Goal: Task Accomplishment & Management: Use online tool/utility

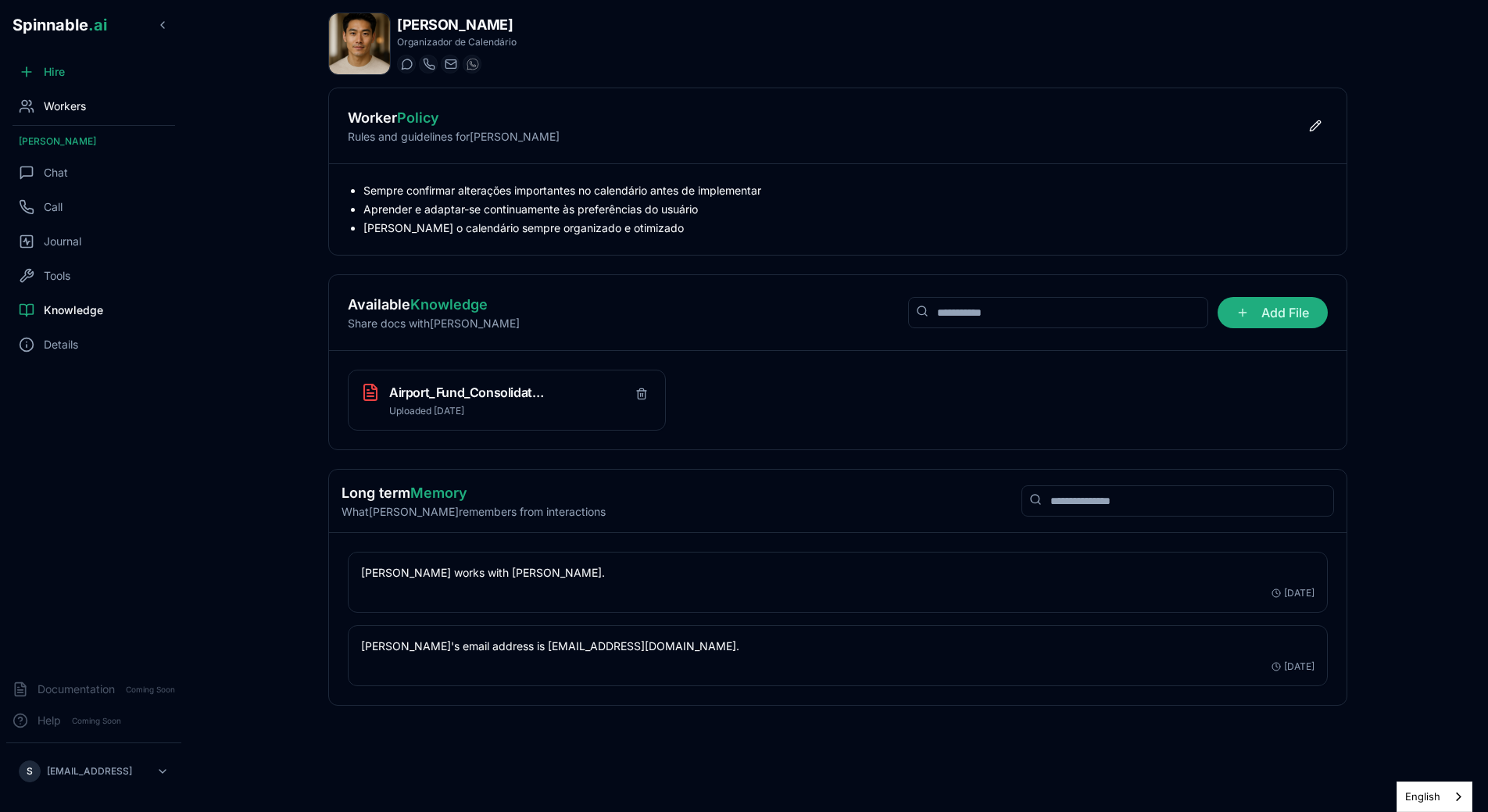
click at [75, 103] on span "Workers" at bounding box center [64, 106] width 42 height 16
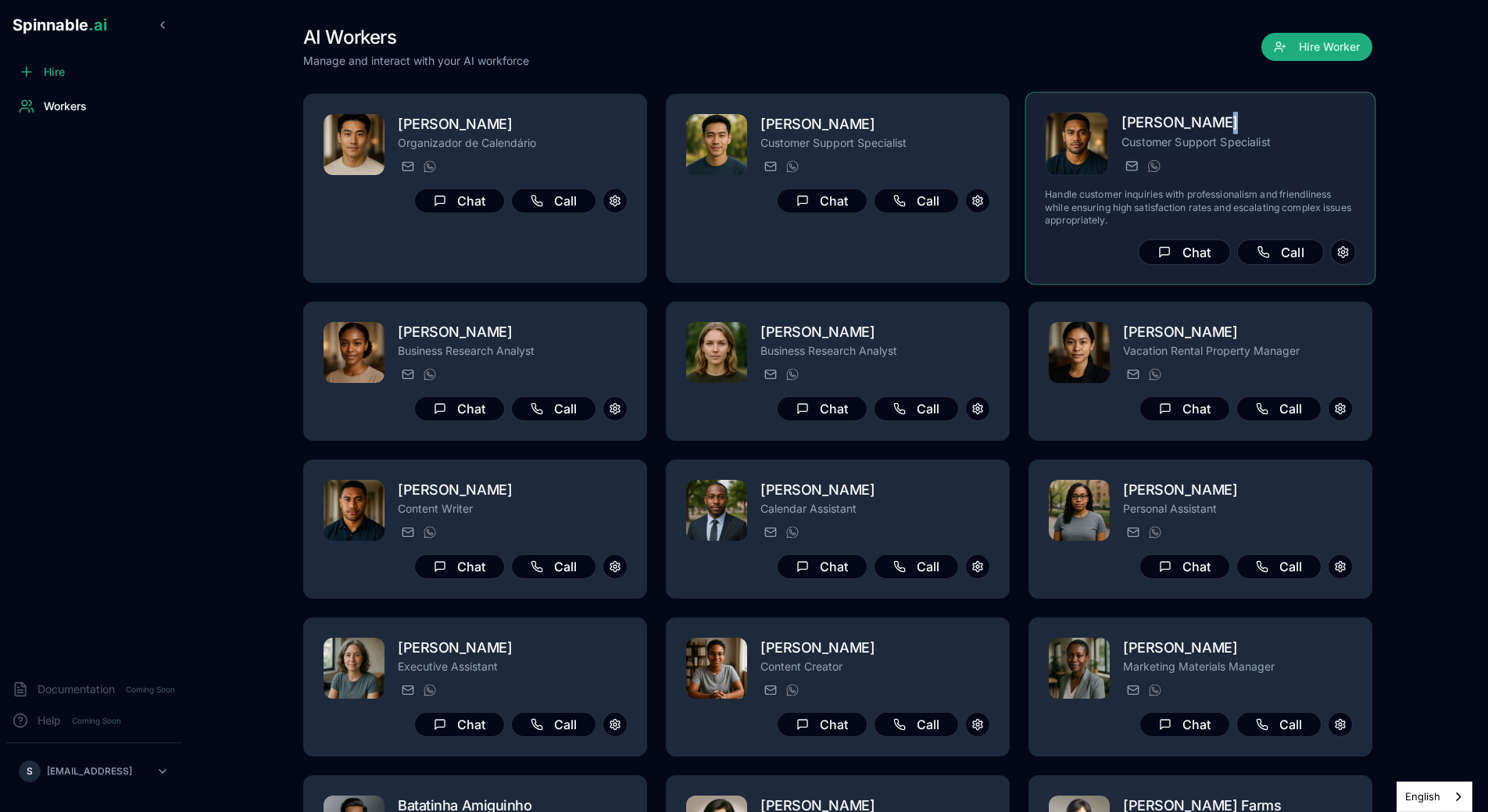
click at [1214, 134] on h2 "[PERSON_NAME]" at bounding box center [1238, 122] width 234 height 23
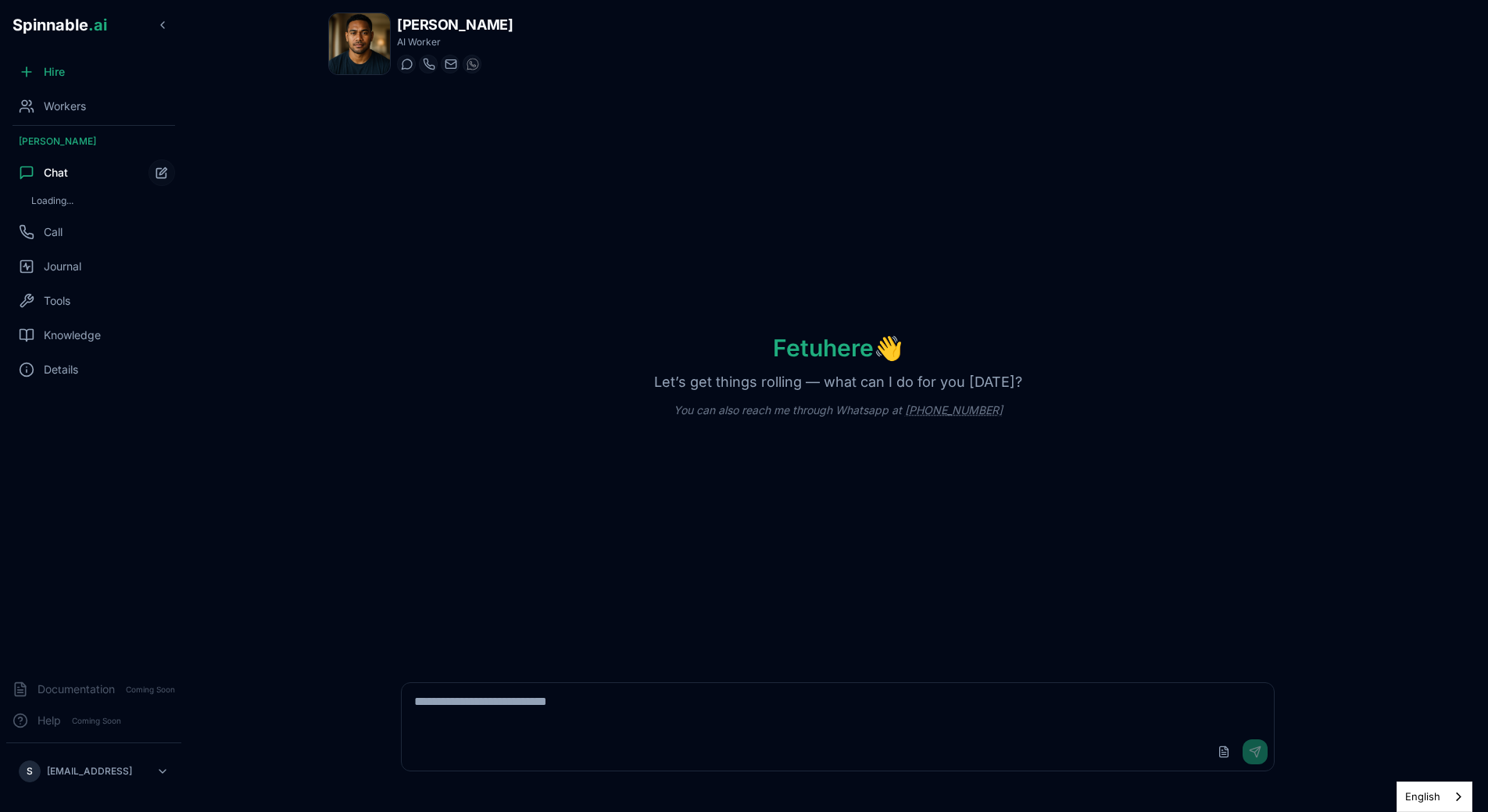
click at [349, 215] on div "Fetu here 👋 Let’s get things rolling — what can I do for you [DATE]? You can al…" at bounding box center [837, 376] width 1019 height 576
click at [54, 376] on span "Knowledge" at bounding box center [72, 382] width 57 height 16
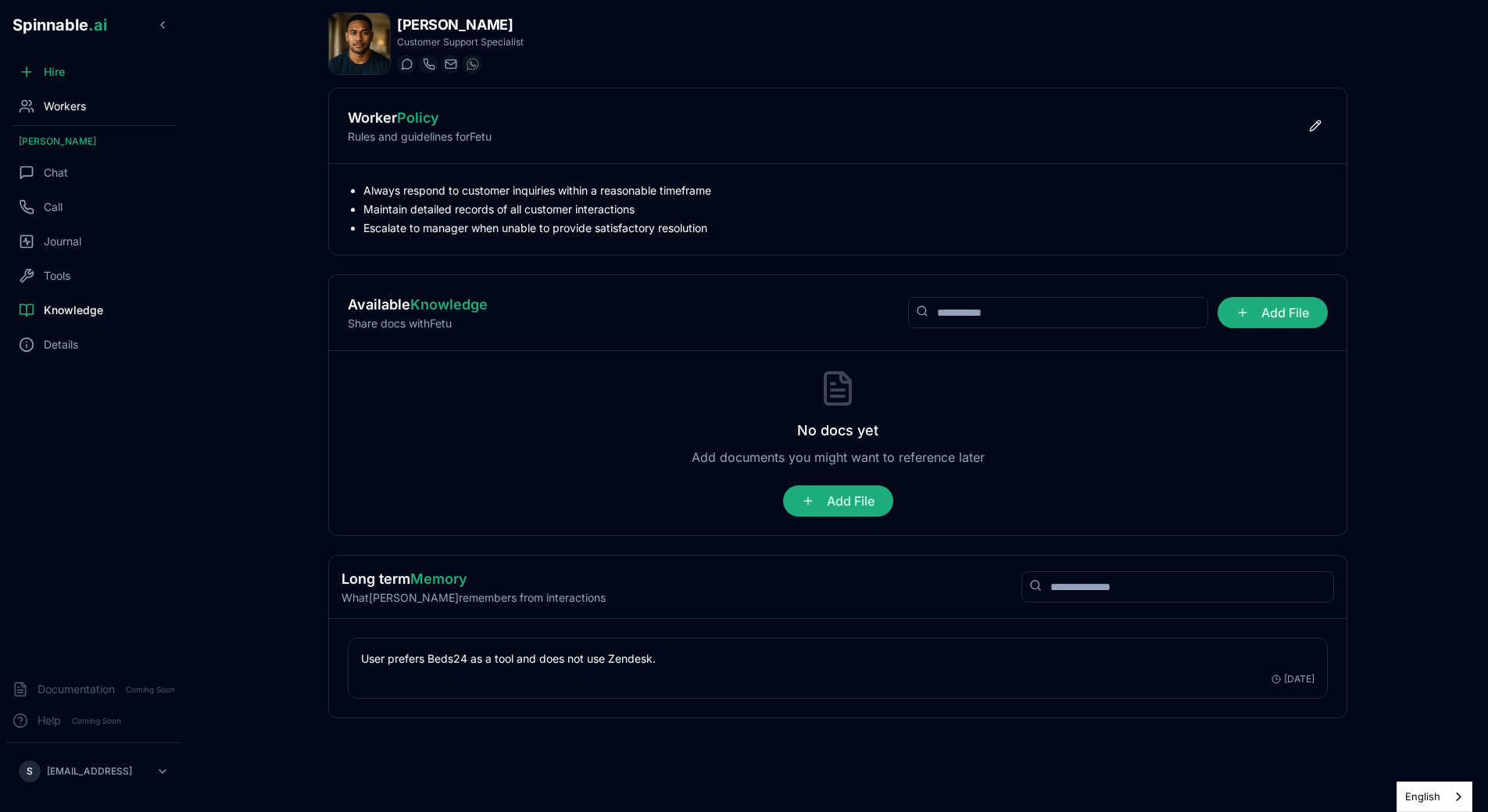
click at [55, 103] on span "Workers" at bounding box center [64, 106] width 42 height 16
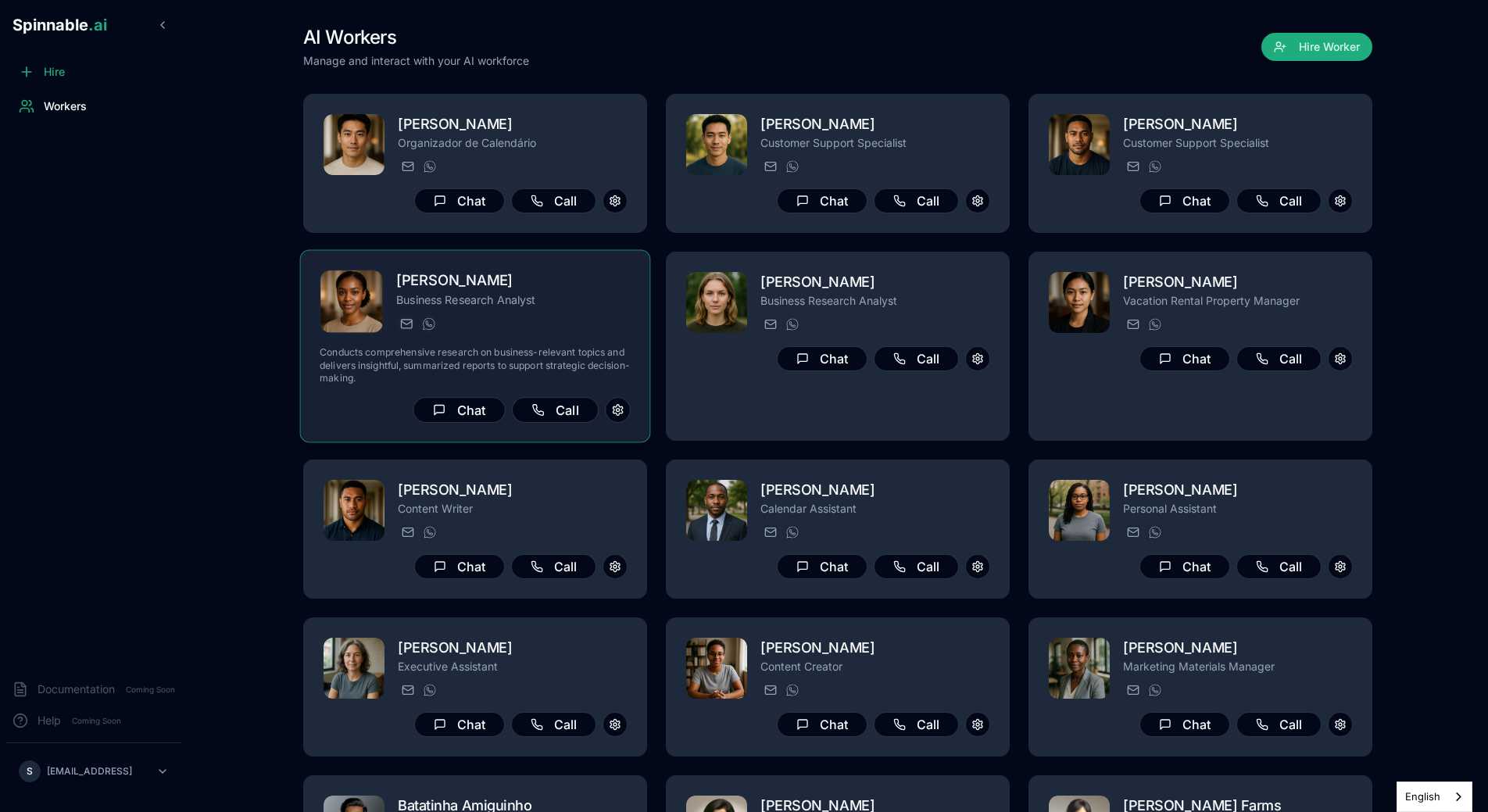
click at [531, 342] on div "[PERSON_NAME] Business Research Analyst [PERSON_NAME][EMAIL_ADDRESS] [PHONE_NUM…" at bounding box center [475, 346] width 311 height 153
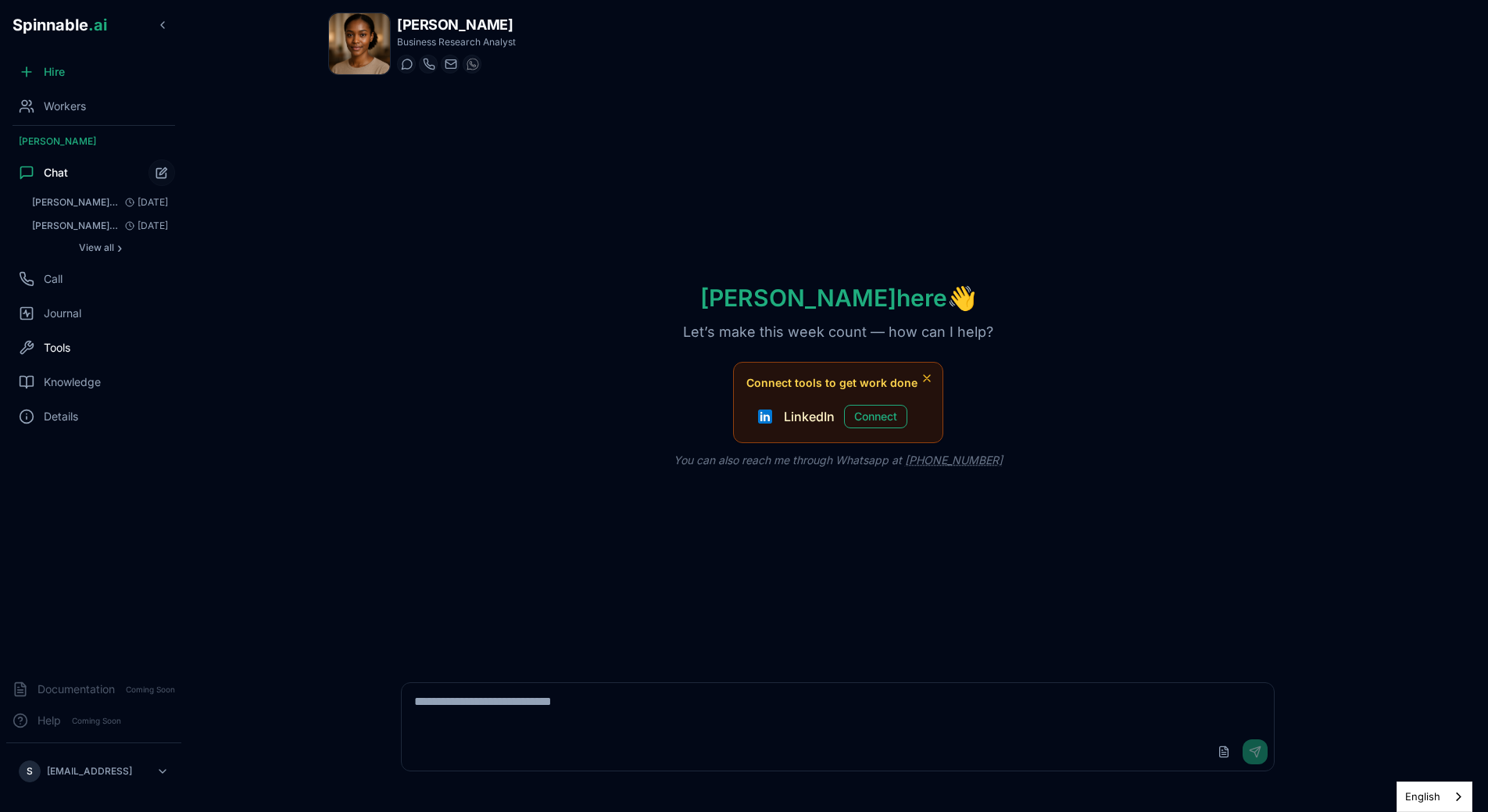
click at [62, 342] on span "Tools" at bounding box center [57, 347] width 27 height 16
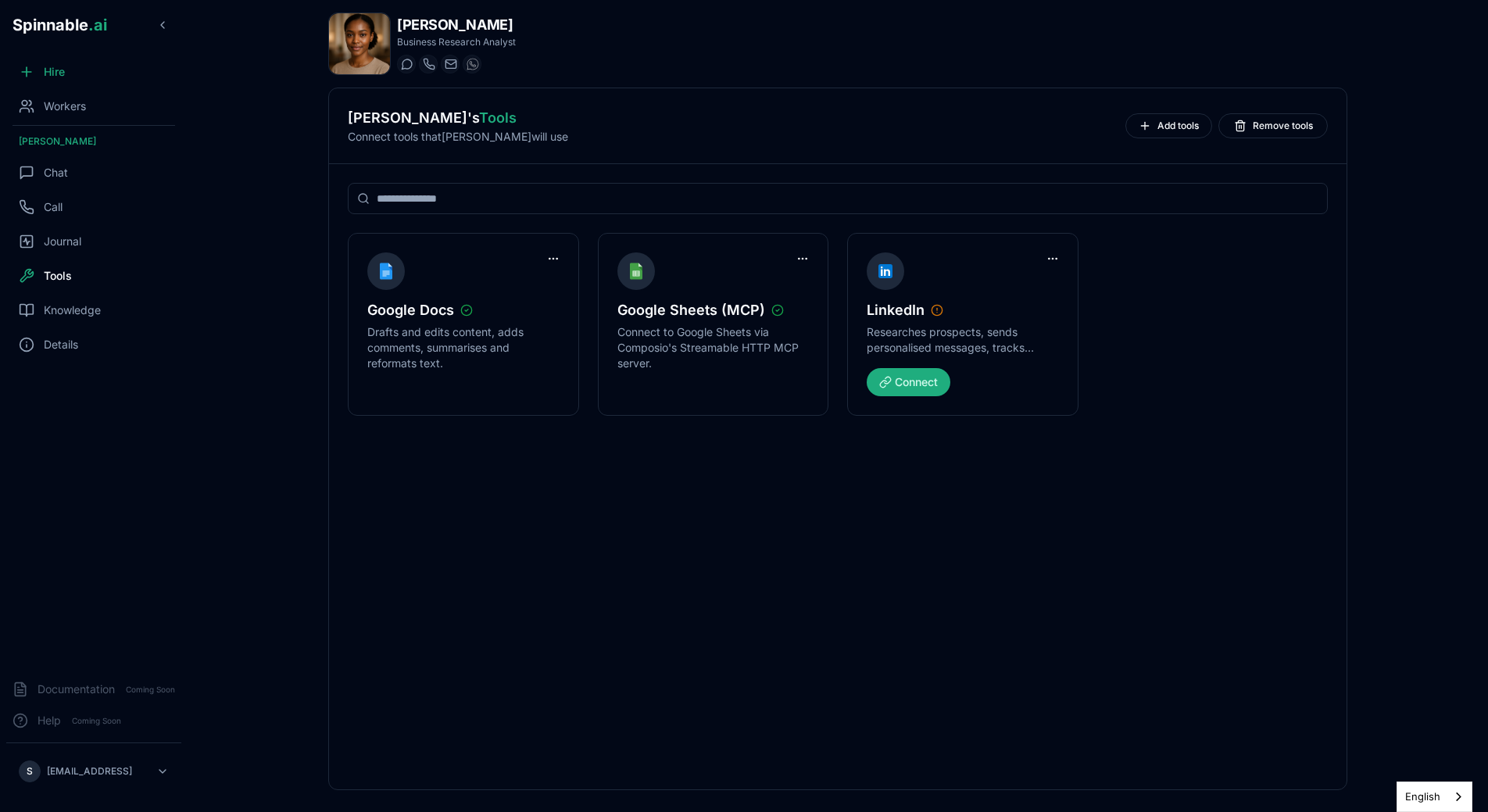
click at [70, 366] on div "Hire Workers [PERSON_NAME] Chat Call Journal Tools Knowledge Details" at bounding box center [94, 362] width 188 height 611
click at [70, 306] on span "Knowledge" at bounding box center [72, 310] width 57 height 16
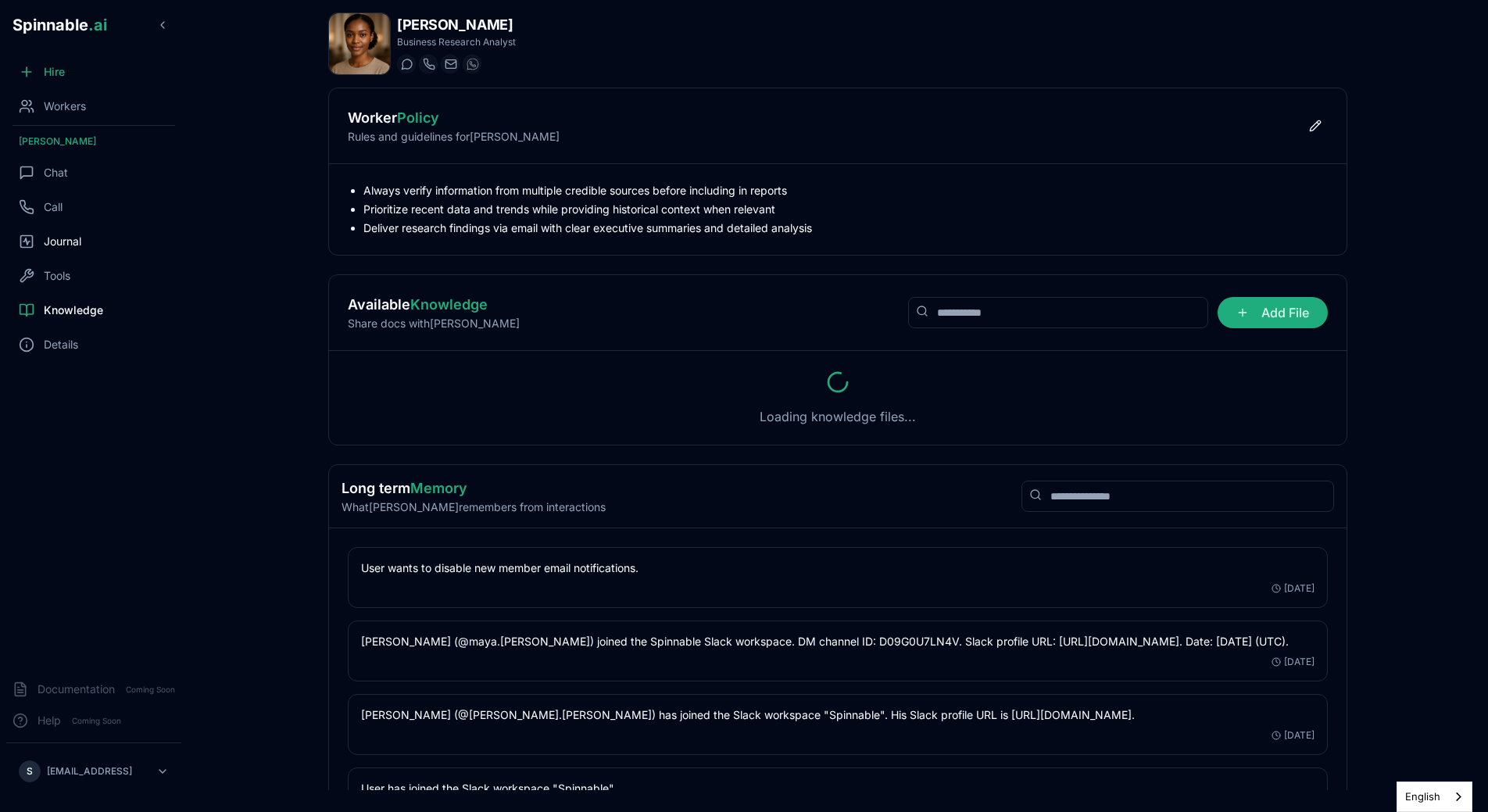
click at [70, 238] on span "Journal" at bounding box center [62, 241] width 38 height 16
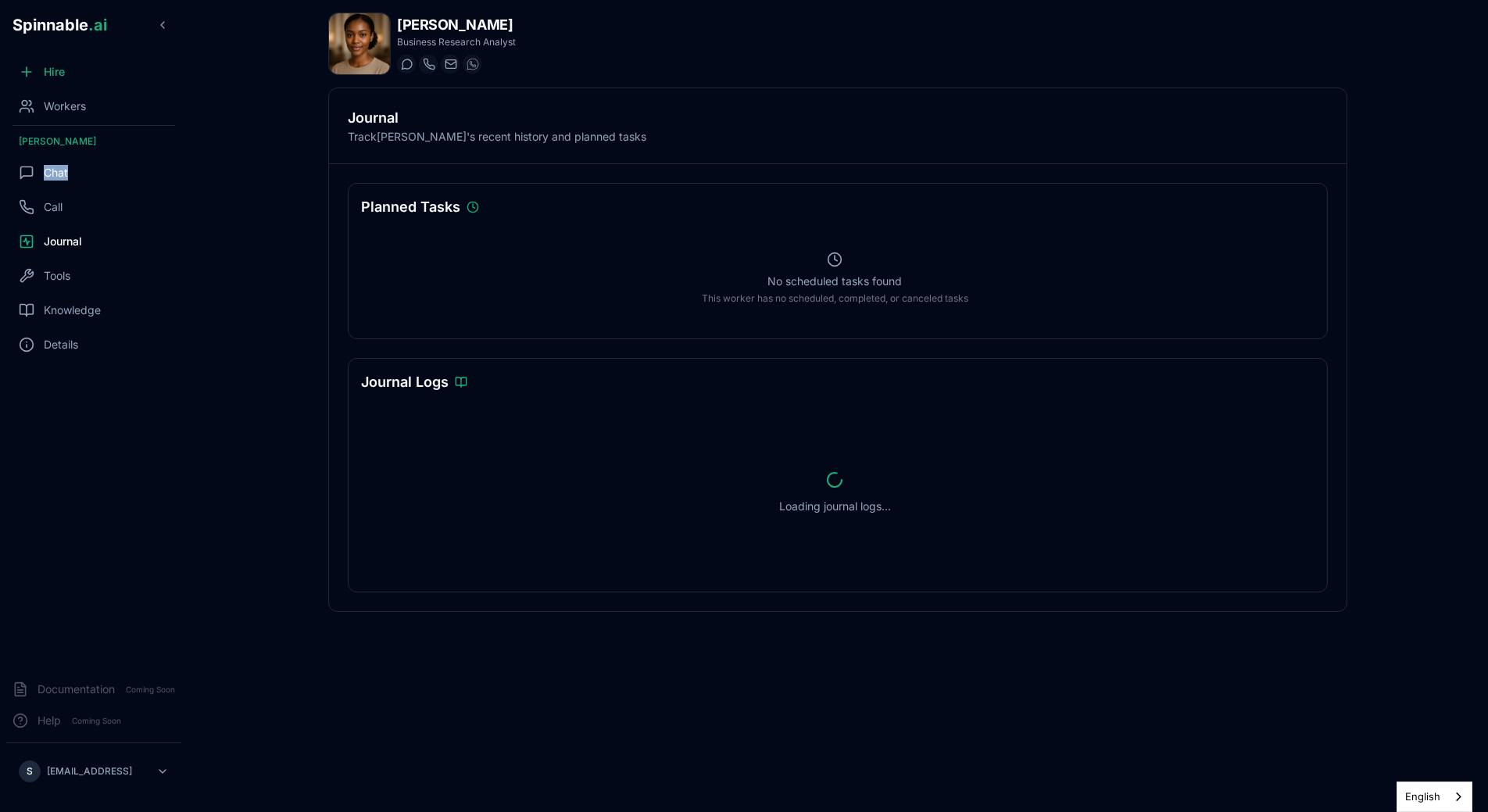
click at [76, 165] on div "Chat" at bounding box center [93, 172] width 175 height 31
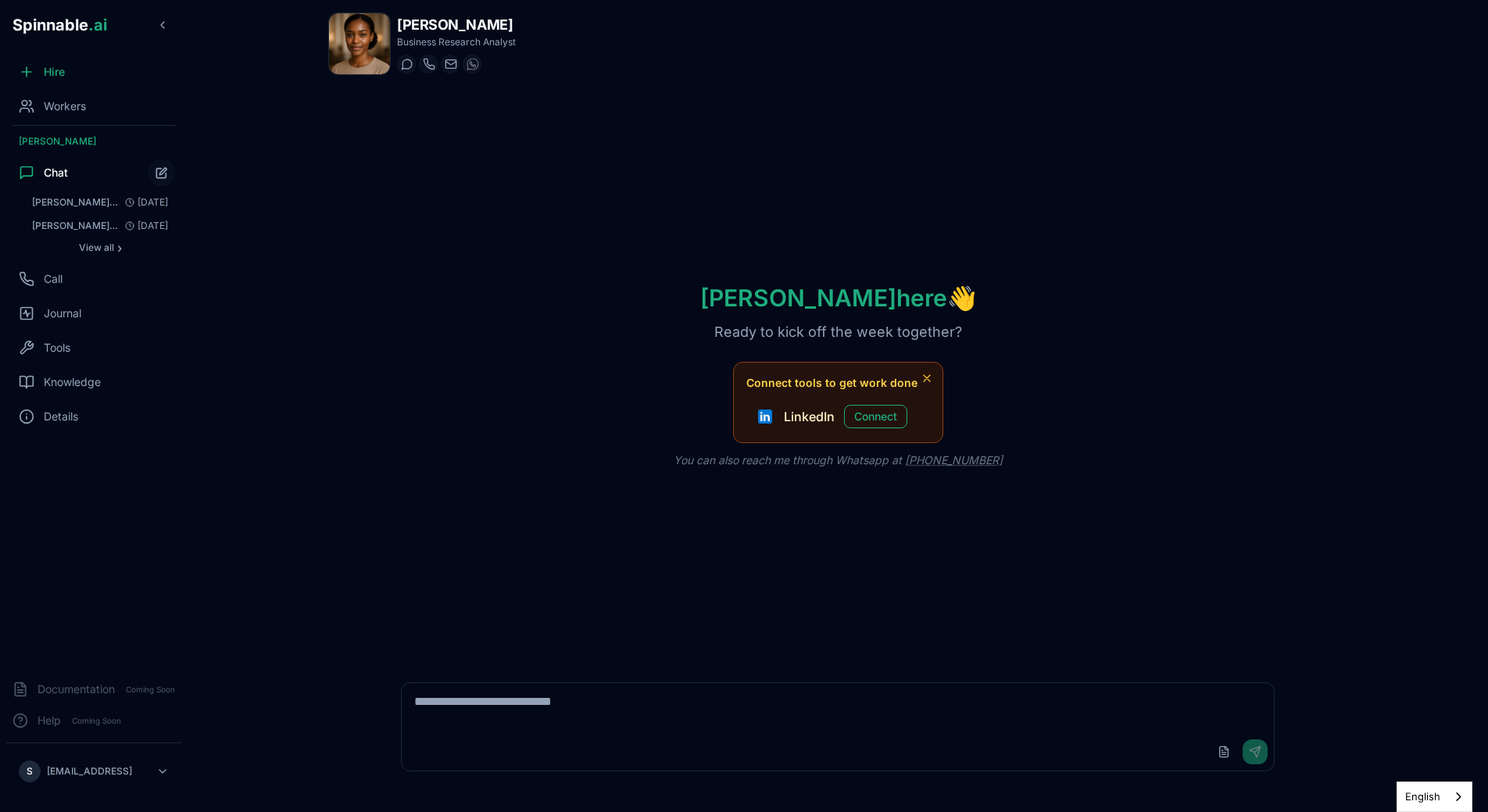
click at [550, 720] on textarea at bounding box center [838, 708] width 873 height 50
type textarea "**********"
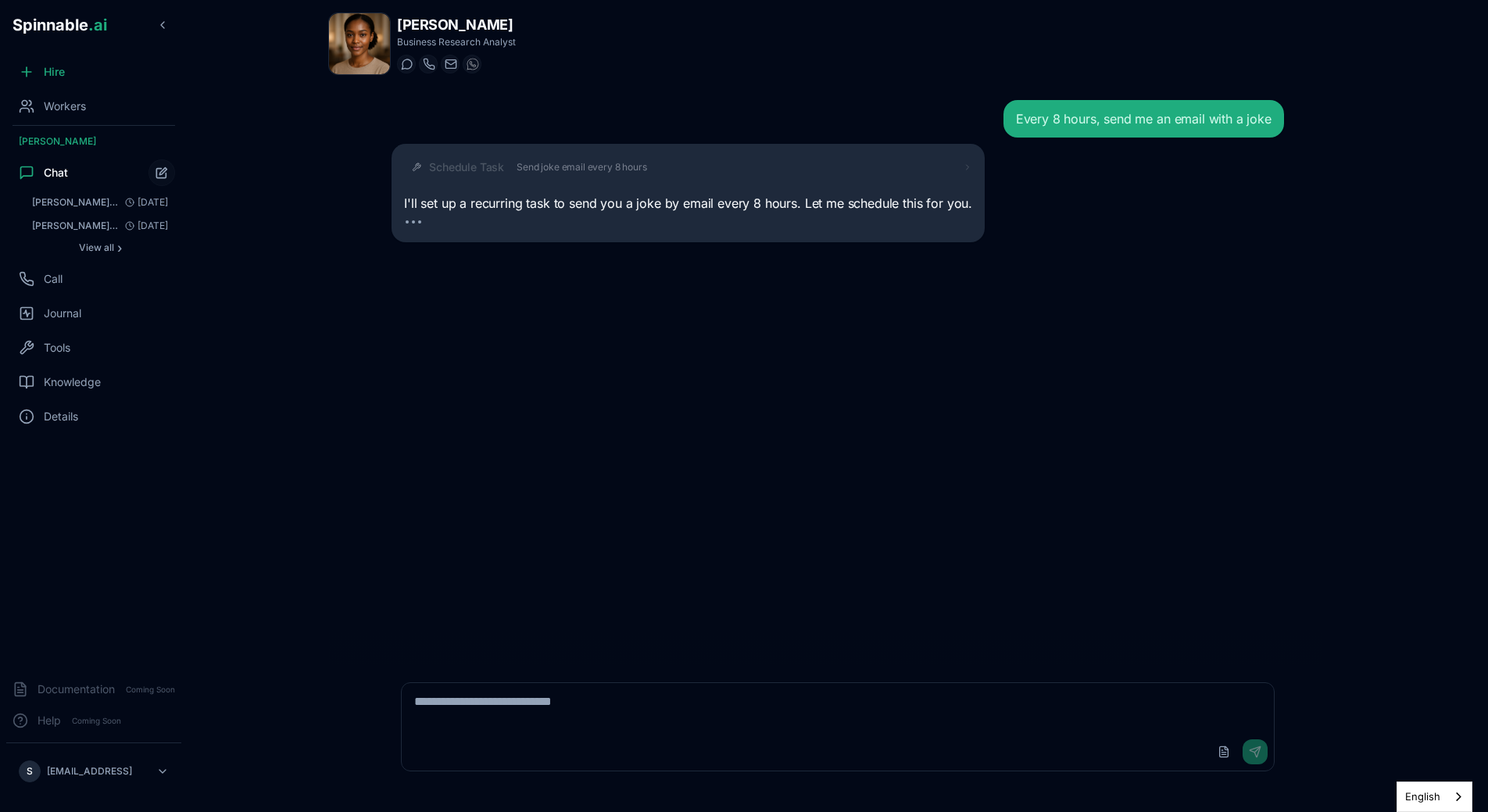
click at [955, 167] on div "Schedule Task Send joke email every 8 hours" at bounding box center [700, 167] width 543 height 16
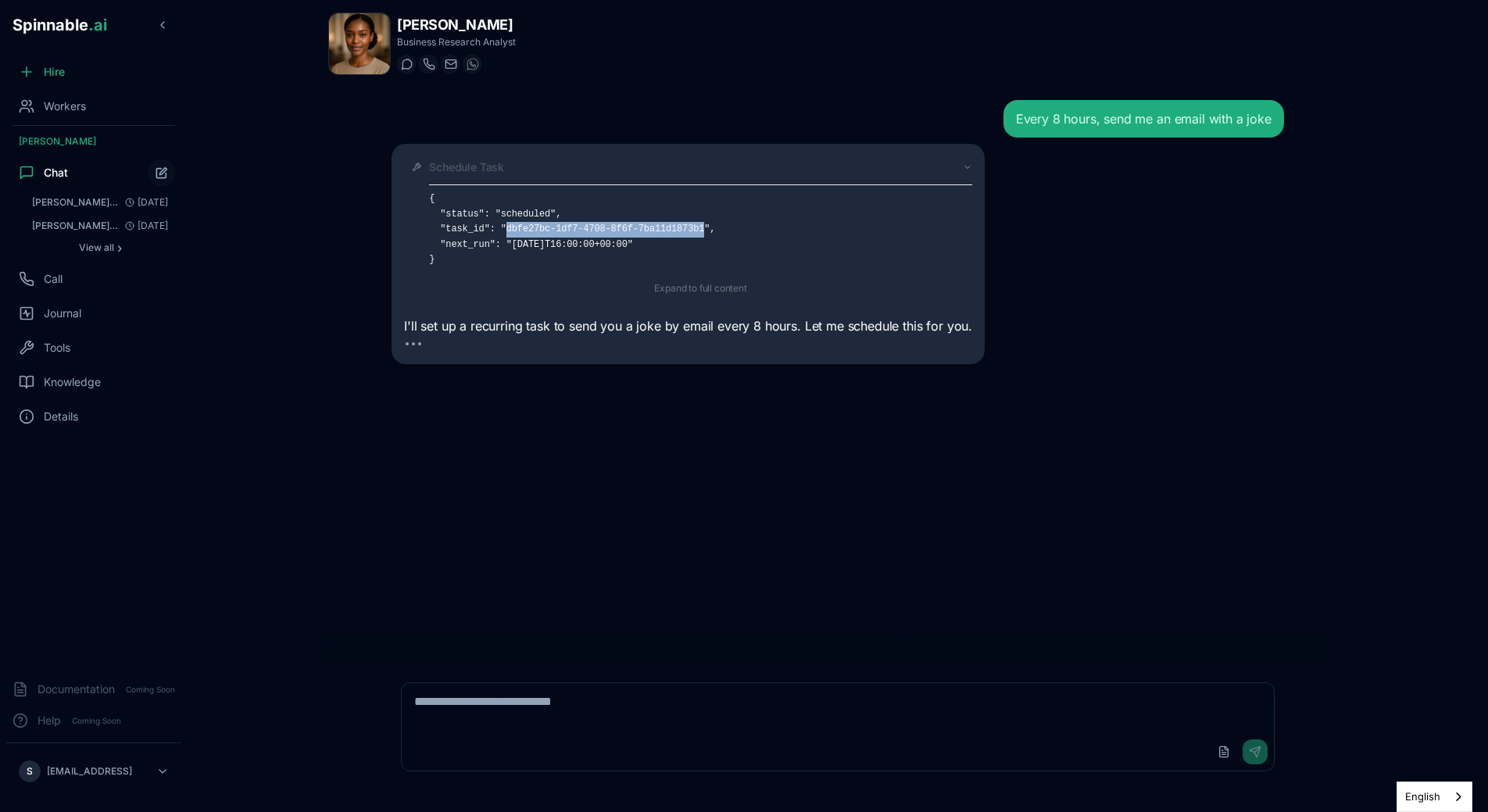
drag, startPoint x: 507, startPoint y: 229, endPoint x: 703, endPoint y: 230, distance: 196.0
click at [703, 230] on pre "{ "status": "scheduled", "task_id": "dbfe27bc-1df7-4708-8f6f-7ba11d1873b1", "ne…" at bounding box center [700, 229] width 543 height 76
copy pre "dbfe27bc-1df7-4708-8f6f-7ba11d1873b1"
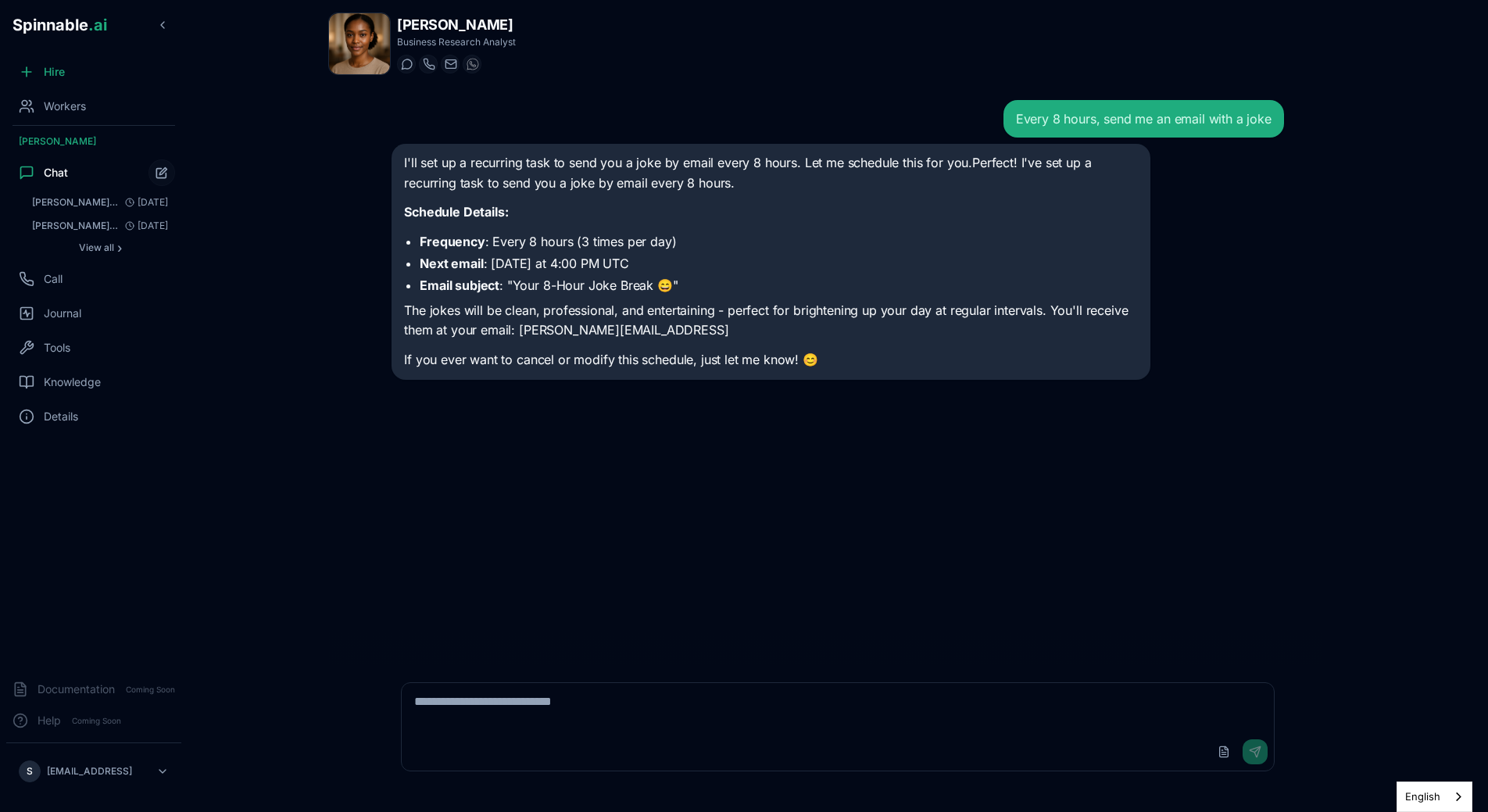
click at [380, 335] on div "Every 8 hours, send me an email with a joke I'll set up a recurring task to sen…" at bounding box center [838, 376] width 918 height 576
click at [557, 697] on textarea at bounding box center [838, 708] width 873 height 50
